Goal: Task Accomplishment & Management: Use online tool/utility

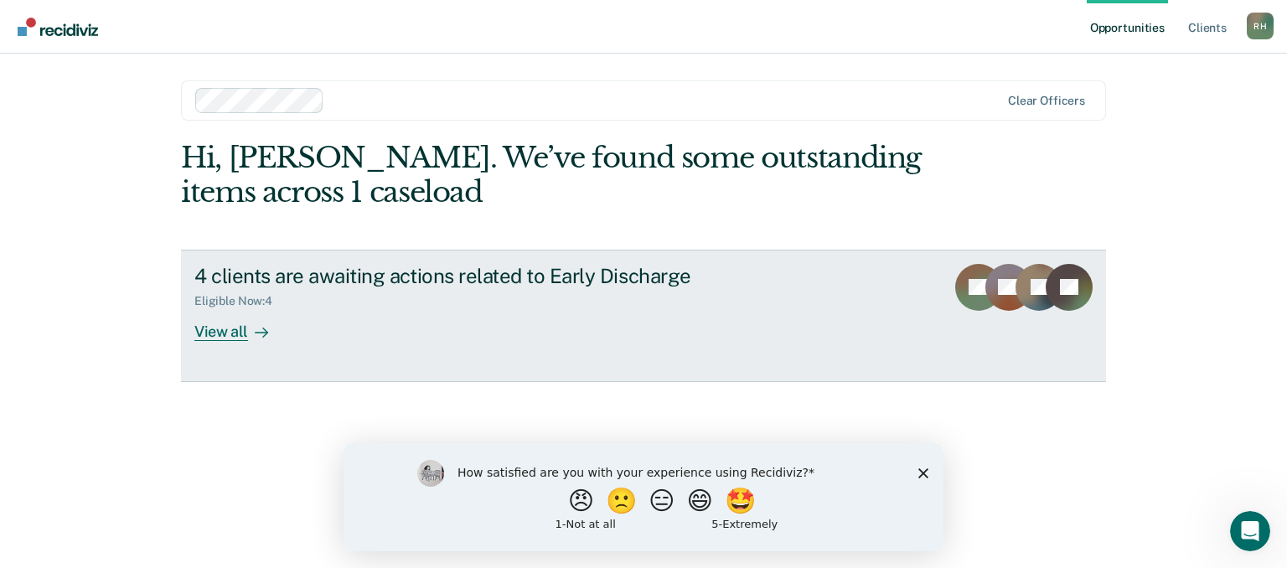
click at [233, 336] on div "View all" at bounding box center [241, 324] width 94 height 33
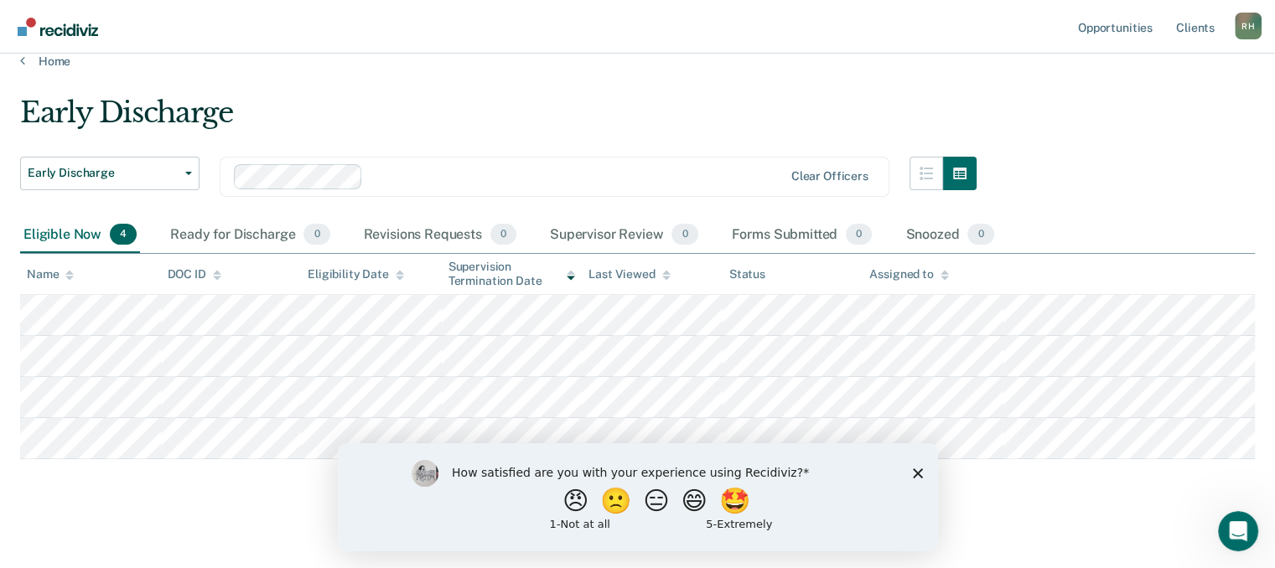
scroll to position [30, 0]
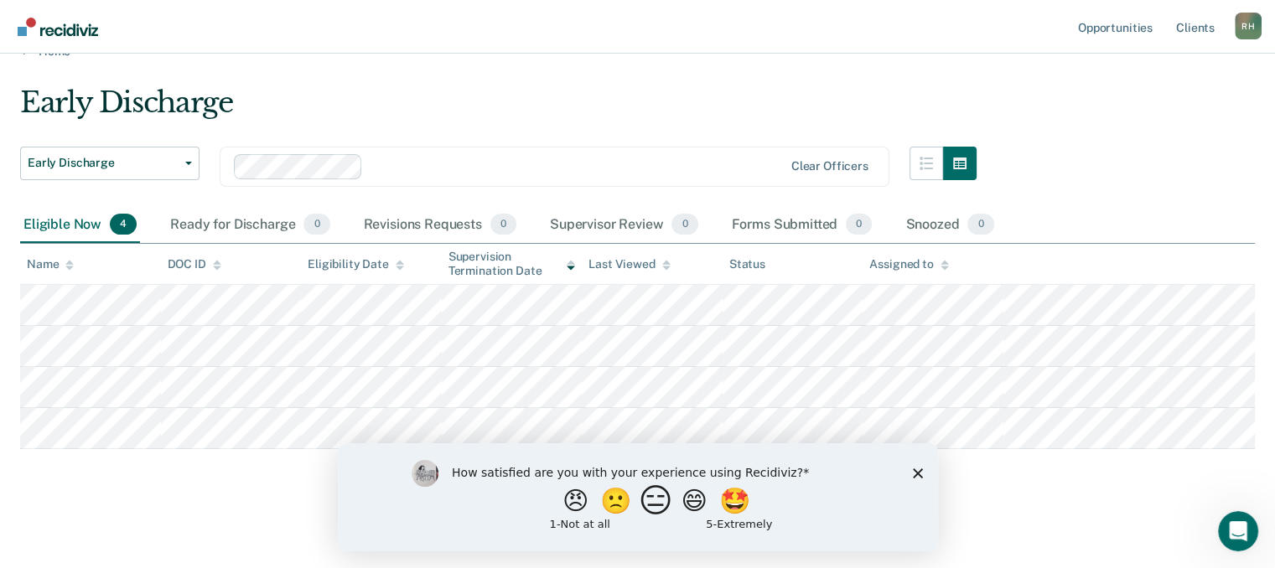
click at [655, 505] on button "😑" at bounding box center [657, 501] width 39 height 34
